Goal: Navigation & Orientation: Find specific page/section

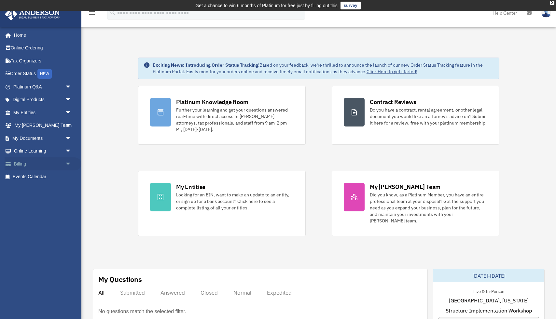
click at [67, 164] on span "arrow_drop_down" at bounding box center [71, 164] width 13 height 13
click at [33, 187] on link "Past Invoices" at bounding box center [45, 190] width 72 height 13
click at [32, 191] on link "Past Invoices" at bounding box center [45, 190] width 72 height 13
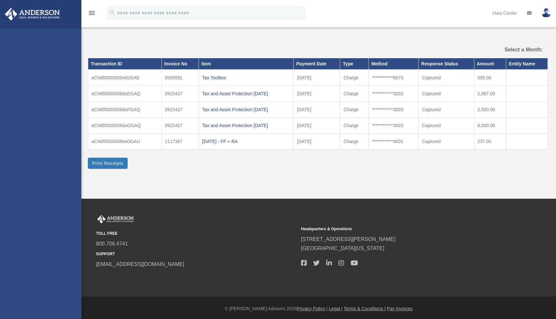
select select
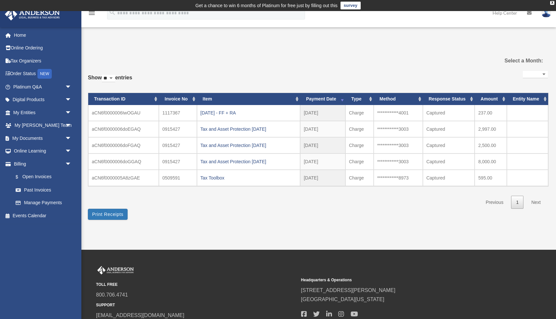
click at [115, 79] on select "** ** ** ***" at bounding box center [108, 78] width 13 height 7
select select "***"
click at [103, 75] on select "** ** ** ***" at bounding box center [108, 78] width 13 height 7
click at [231, 164] on div "Tax and Asset Protection [DATE]" at bounding box center [249, 161] width 96 height 9
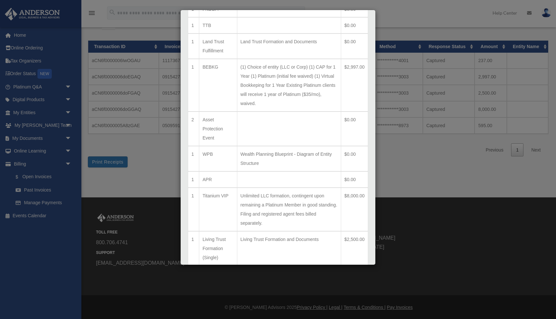
scroll to position [230, 0]
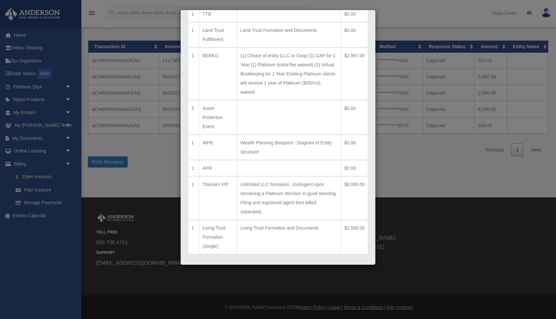
click at [361, 274] on button "Close" at bounding box center [357, 277] width 22 height 7
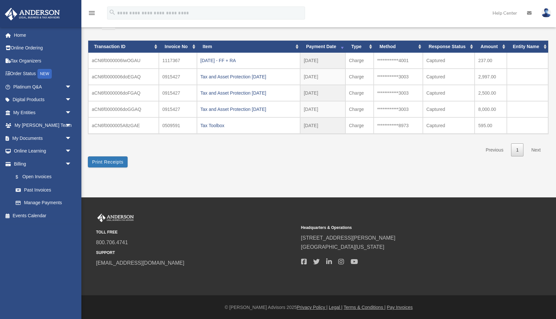
click at [221, 92] on div "Tax and Asset Protection 12.18.2021" at bounding box center [249, 93] width 96 height 9
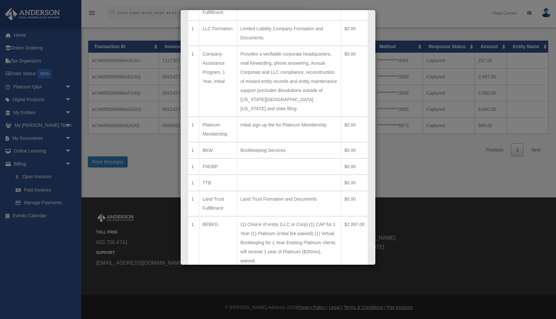
scroll to position [0, 0]
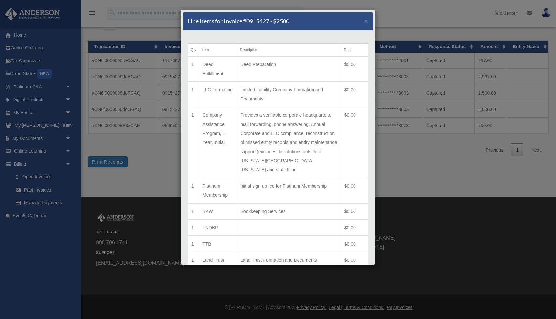
click at [362, 22] on div "Line Items for Invoice #0915427 - $2500 ×" at bounding box center [278, 21] width 190 height 18
click at [366, 21] on span "×" at bounding box center [366, 20] width 4 height 7
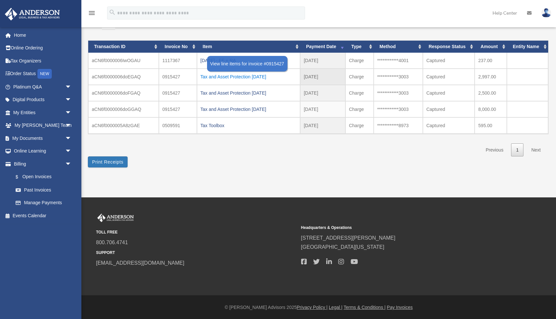
click at [254, 75] on div "Tax and Asset Protection 12.18.2021" at bounding box center [249, 76] width 96 height 9
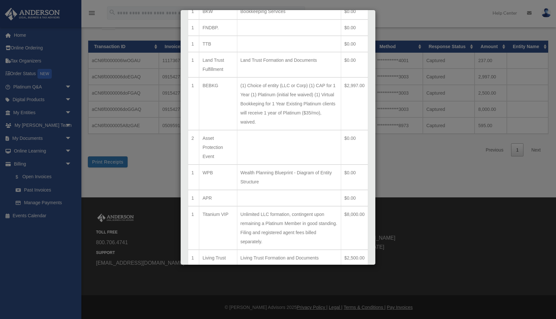
scroll to position [230, 0]
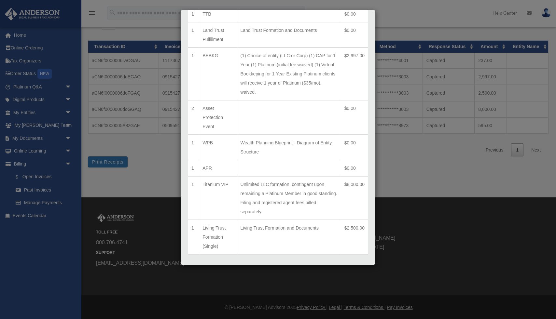
click at [361, 274] on button "Close" at bounding box center [357, 277] width 22 height 7
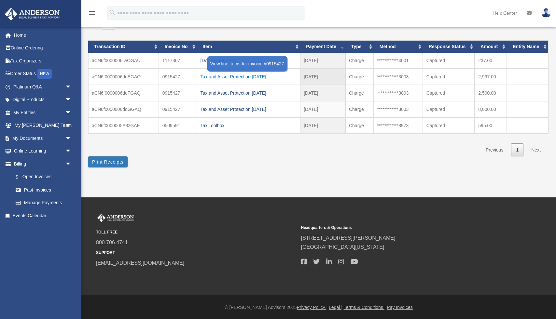
click at [234, 79] on div "Tax and Asset Protection 12.18.2021" at bounding box center [249, 76] width 96 height 9
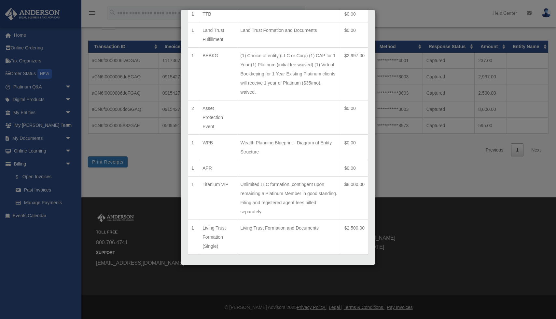
click at [352, 274] on button "Close" at bounding box center [357, 277] width 22 height 7
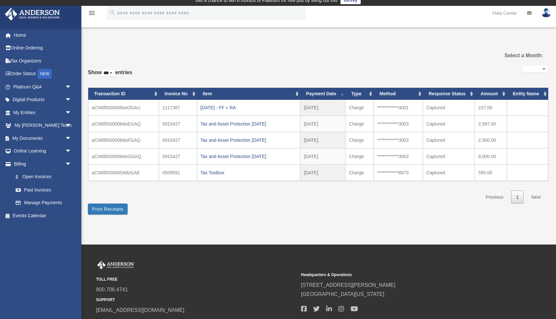
scroll to position [0, 0]
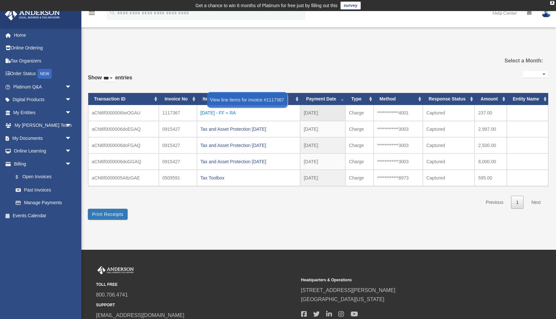
click at [228, 111] on div "2022.04.25 - FF + RA" at bounding box center [249, 112] width 96 height 9
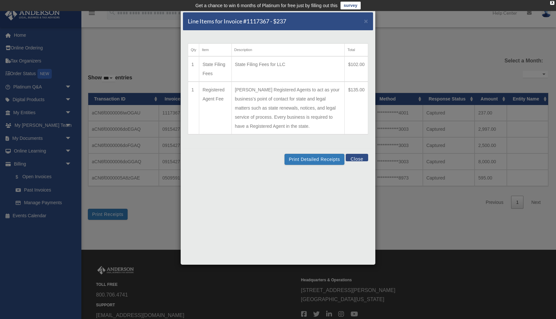
click at [360, 159] on button "Close" at bounding box center [357, 157] width 22 height 7
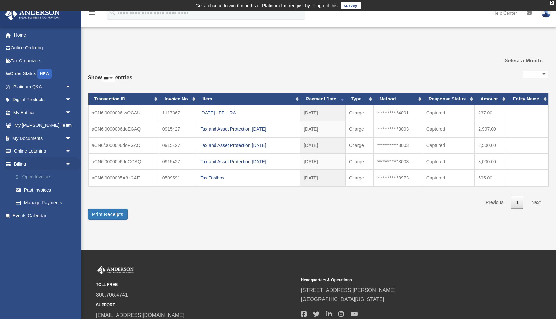
click at [51, 177] on link "$ Open Invoices" at bounding box center [45, 177] width 72 height 13
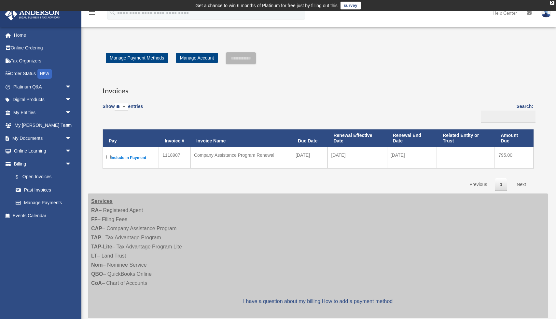
click at [547, 15] on img at bounding box center [547, 12] width 10 height 9
click at [435, 31] on link "My Profile" at bounding box center [448, 30] width 65 height 13
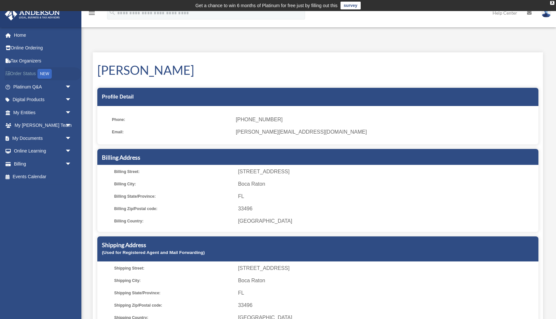
click at [26, 72] on link "Order Status NEW" at bounding box center [43, 73] width 77 height 13
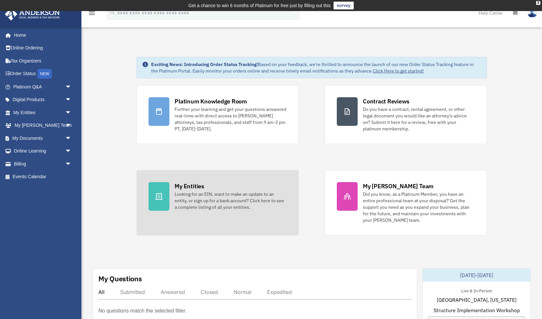
click at [191, 195] on div "Looking for an EIN, want to make an update to an entity, or sign up for a bank …" at bounding box center [231, 201] width 112 height 20
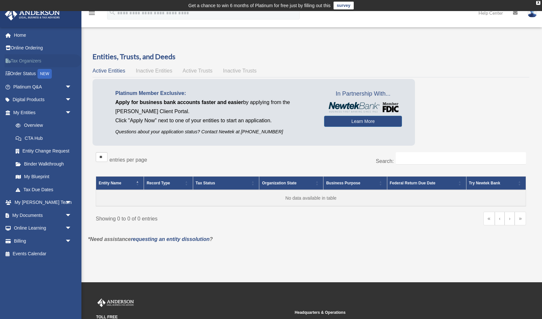
click at [29, 61] on link "Tax Organizers" at bounding box center [43, 60] width 77 height 13
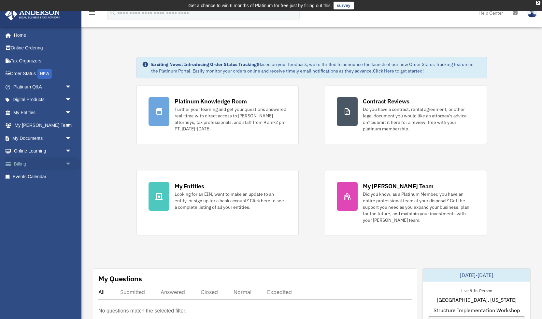
click at [27, 168] on link "Billing arrow_drop_down" at bounding box center [43, 164] width 77 height 13
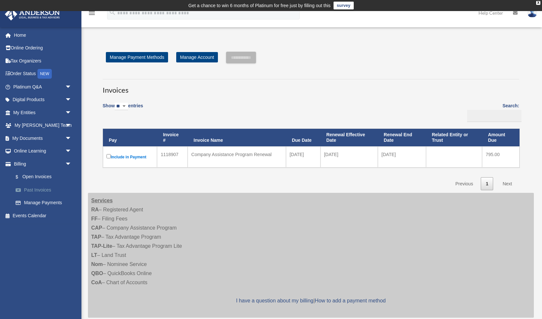
click at [35, 189] on link "Past Invoices" at bounding box center [45, 190] width 72 height 13
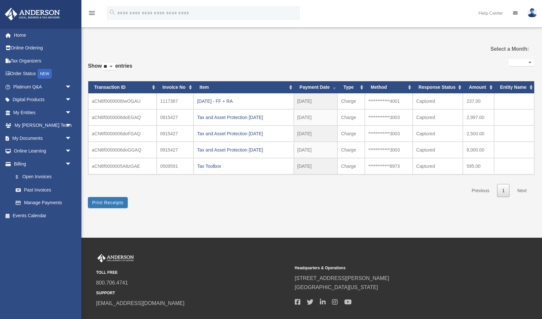
select select
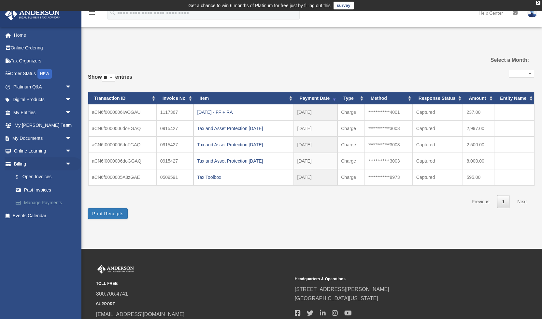
click at [34, 204] on link "Manage Payments" at bounding box center [45, 203] width 72 height 13
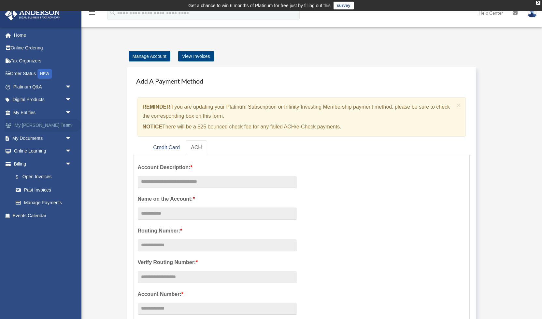
click at [27, 127] on link "My [PERSON_NAME] Team arrow_drop_down" at bounding box center [43, 125] width 77 height 13
